Goal: Task Accomplishment & Management: Complete application form

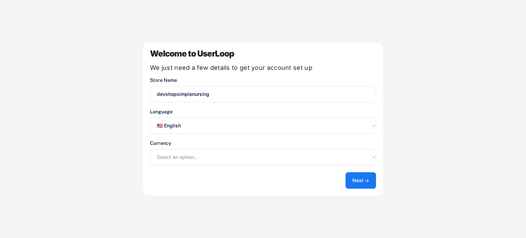
select select ""en""
select select ""1348695171700984260__LOOKUP__1635527639547x175194367885836100""
click at [266, 163] on select "Select an option... UAE Dirham (AED) Lek (ALL) Kwanza (AOA) Netherlands Antilli…" at bounding box center [263, 157] width 226 height 16
click at [150, 149] on select "Select an option... UAE Dirham (AED) Lek (ALL) Kwanza (AOA) Netherlands Antilli…" at bounding box center [263, 157] width 226 height 16
click at [363, 180] on button "Next →" at bounding box center [360, 180] width 30 height 16
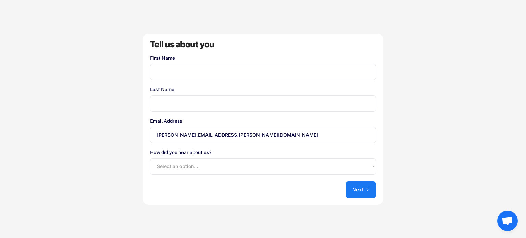
click at [219, 73] on input "input" at bounding box center [263, 72] width 226 height 16
type input "[PERSON_NAME]"
click at [234, 117] on div "Tell us about you First Name Last Name Email Address [PERSON_NAME][EMAIL_ADDRES…" at bounding box center [263, 119] width 240 height 171
click at [233, 104] on input "input" at bounding box center [263, 103] width 226 height 16
type input "[PERSON_NAME]"
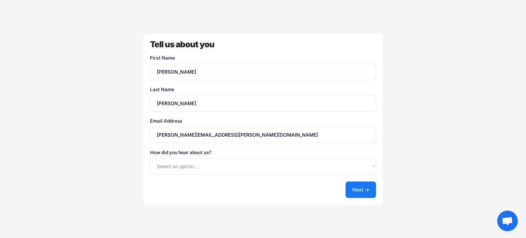
click at [230, 172] on select "Select an option... Shopify App Store Google UserLoop Blog Referred by a friend…" at bounding box center [263, 166] width 226 height 16
select select ""shopify_app_store""
click at [150, 158] on select "Select an option... Shopify App Store Google UserLoop Blog Referred by a friend…" at bounding box center [263, 166] width 226 height 16
click at [367, 193] on button "Next →" at bounding box center [360, 189] width 30 height 16
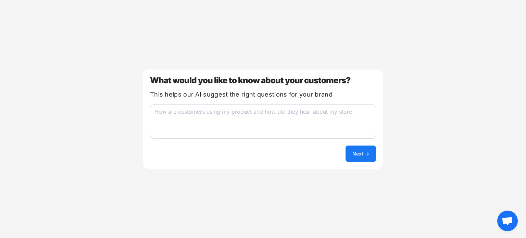
click at [367, 160] on button "Next →" at bounding box center [360, 153] width 30 height 16
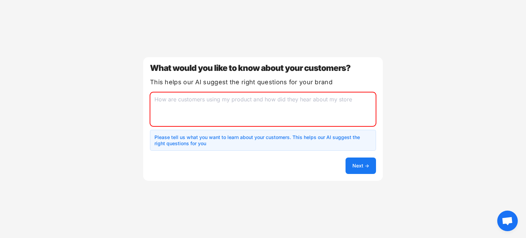
click at [316, 106] on textarea at bounding box center [263, 109] width 226 height 34
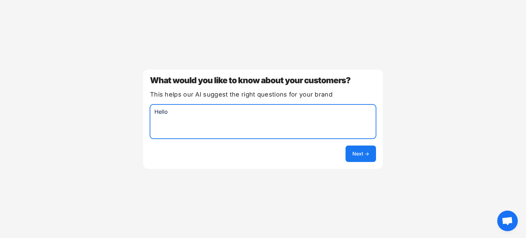
type textarea "Hello"
click at [360, 152] on button "Next →" at bounding box center [360, 153] width 30 height 16
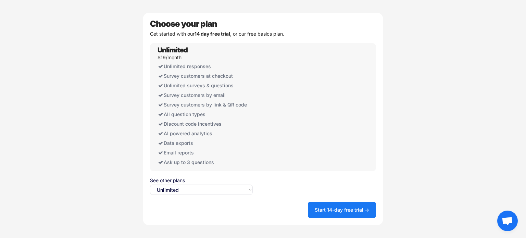
click at [199, 31] on strong "14 day free trial" at bounding box center [212, 34] width 36 height 6
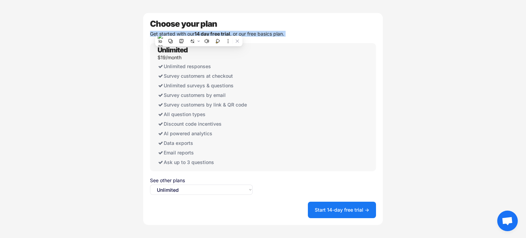
click at [199, 31] on strong "14 day free trial" at bounding box center [212, 34] width 36 height 6
click at [301, 34] on div "Get started with our 14 day free trial , or our free basics plan." at bounding box center [263, 33] width 226 height 5
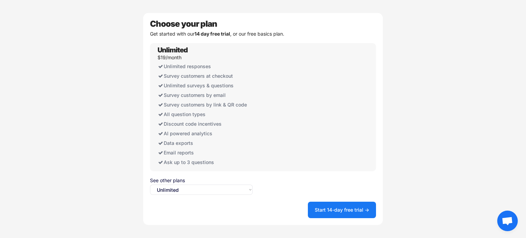
click at [219, 190] on select "Select an option... Unlimited Free" at bounding box center [201, 189] width 103 height 10
select select ""free0""
click at [150, 184] on select "Select an option... Unlimited Free" at bounding box center [201, 189] width 103 height 10
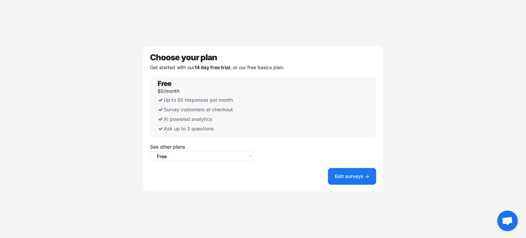
click at [351, 178] on button "Edit surveys →" at bounding box center [352, 176] width 48 height 16
